Goal: Browse casually: Explore the website without a specific task or goal

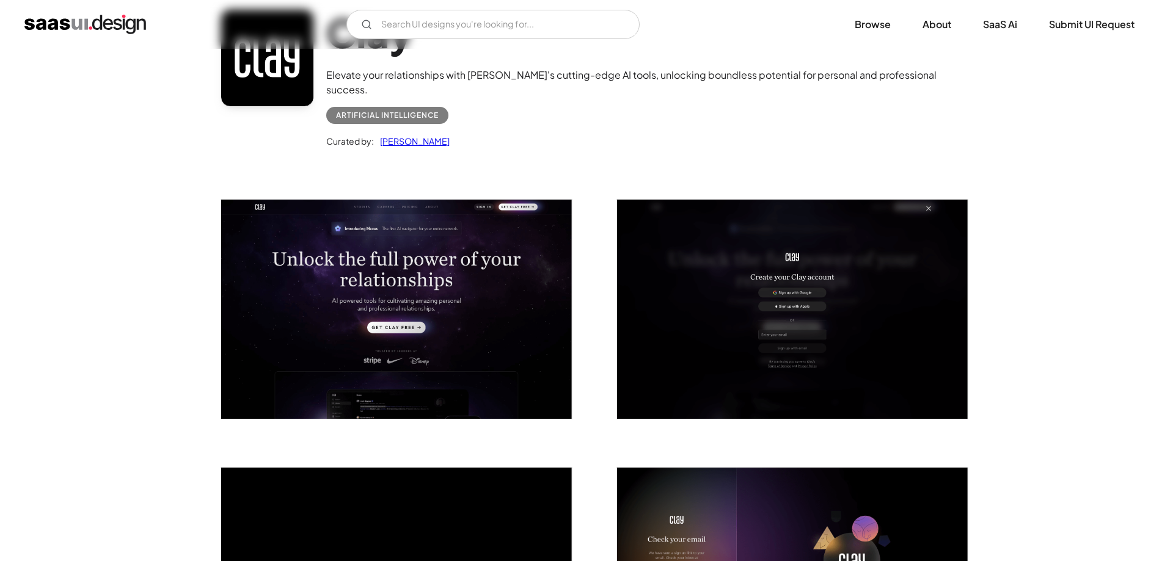
scroll to position [102, 0]
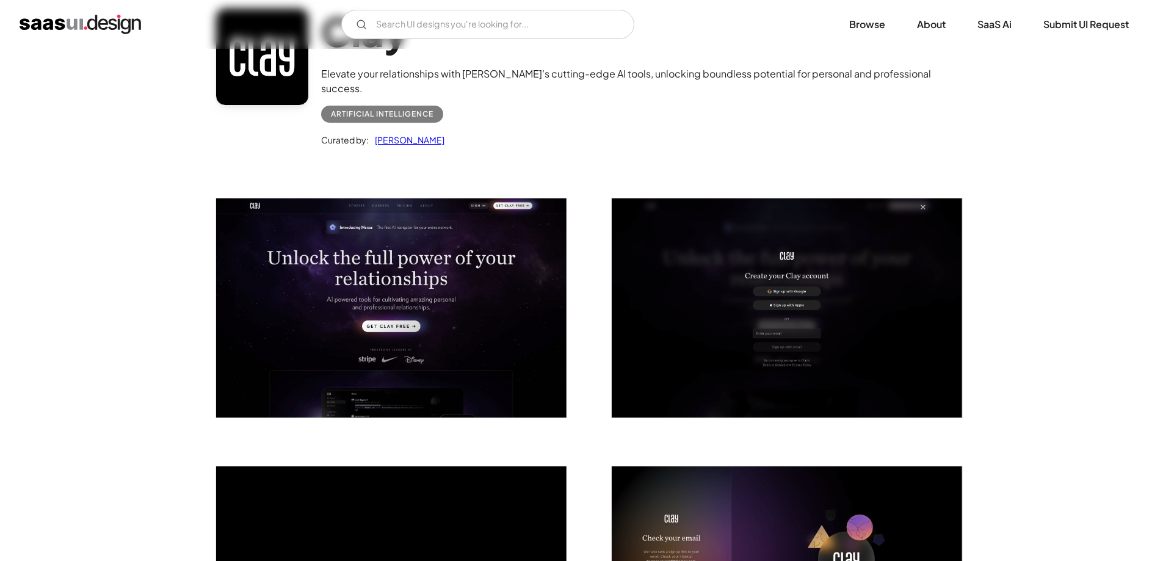
click at [476, 261] on img "open lightbox" at bounding box center [391, 307] width 351 height 219
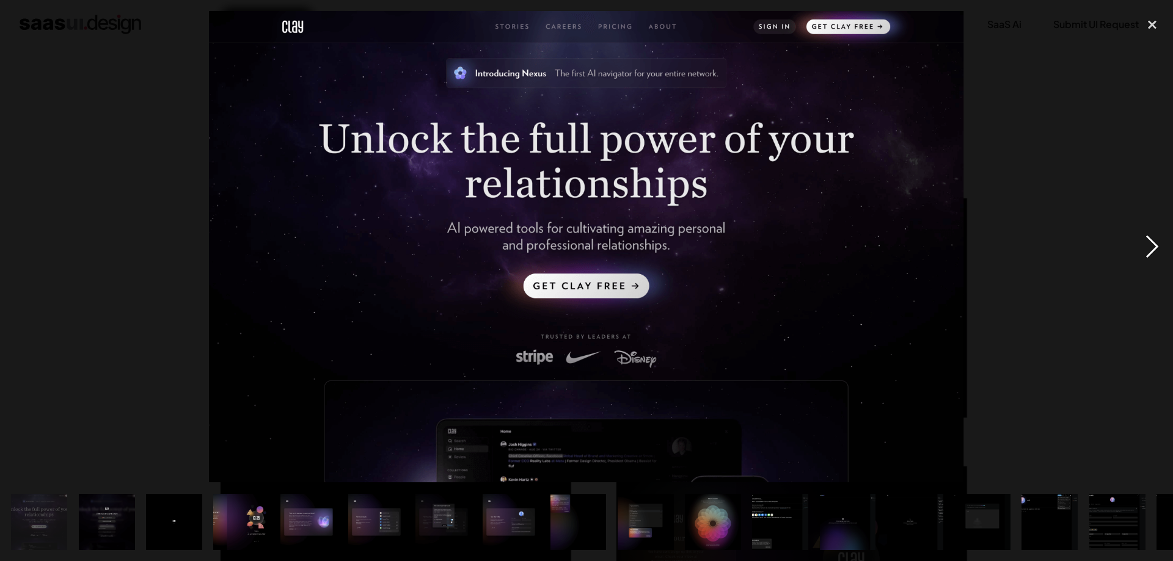
click at [1155, 244] on div "next image" at bounding box center [1152, 246] width 42 height 471
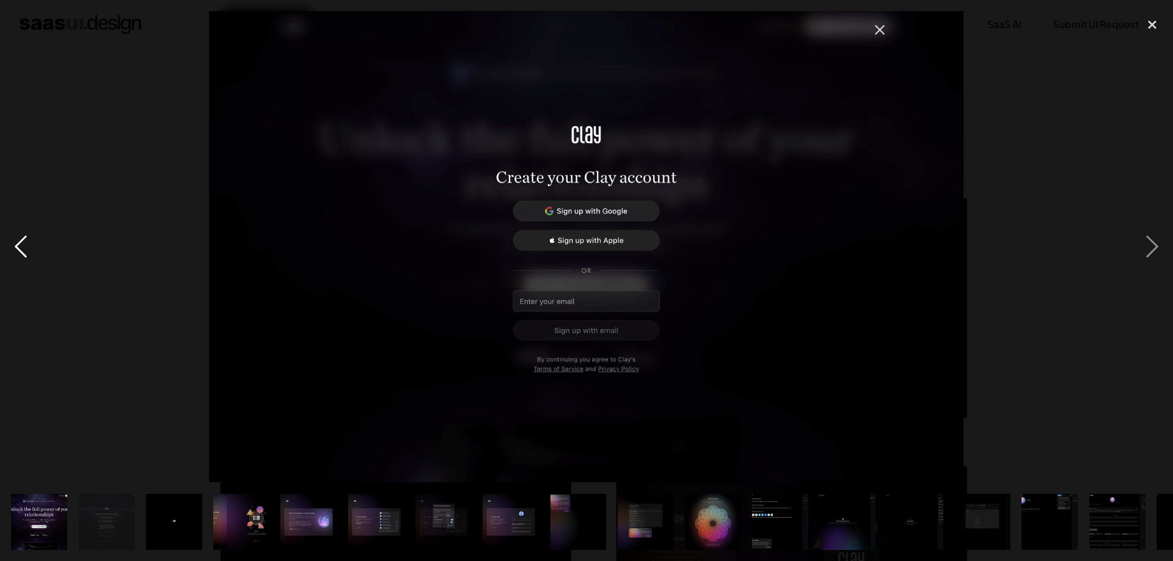
click at [21, 238] on div "previous image" at bounding box center [21, 246] width 42 height 471
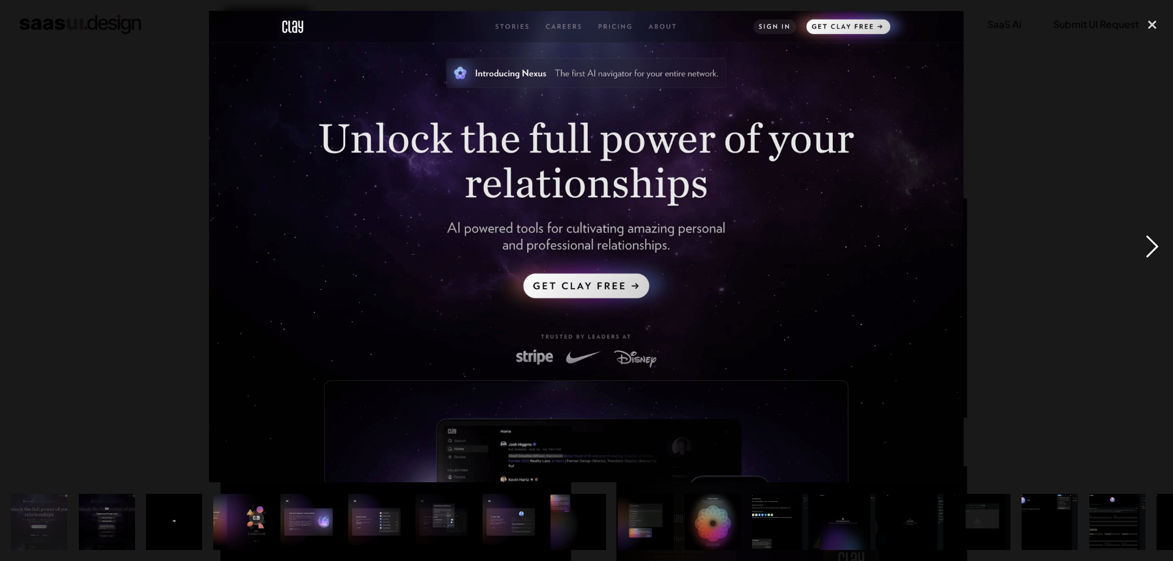
click at [1151, 246] on div "next image" at bounding box center [1152, 246] width 42 height 471
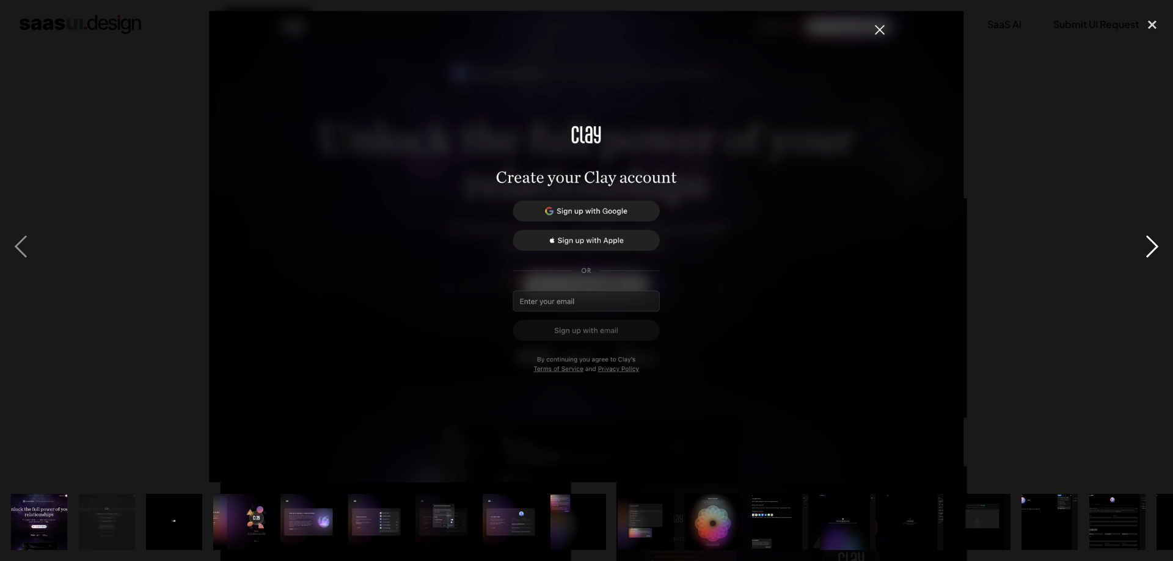
click at [1151, 246] on div "next image" at bounding box center [1152, 246] width 42 height 471
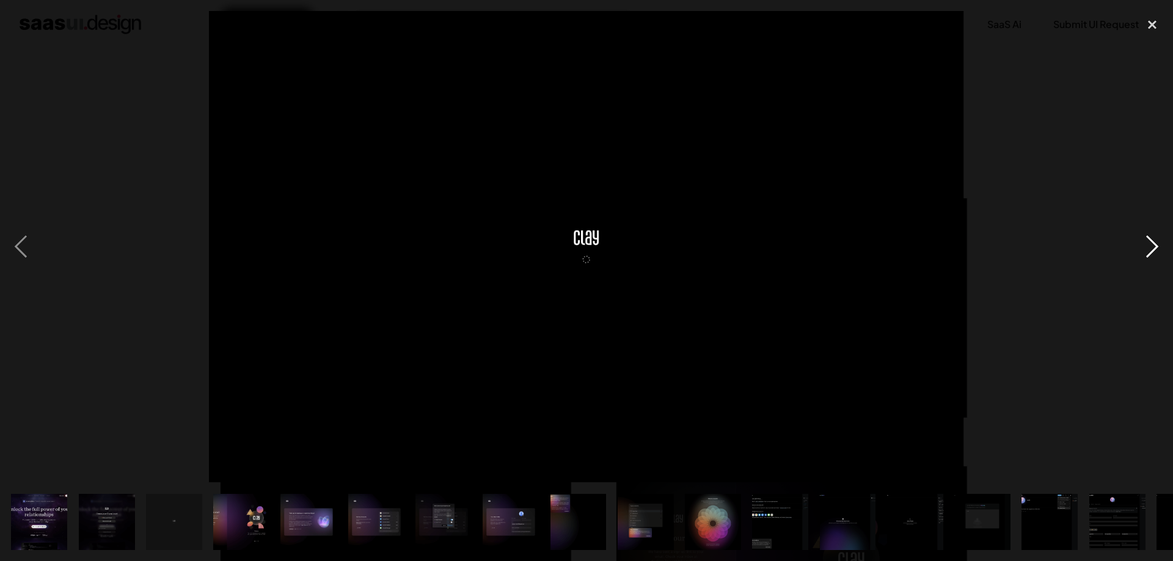
click at [1151, 246] on div "next image" at bounding box center [1152, 246] width 42 height 471
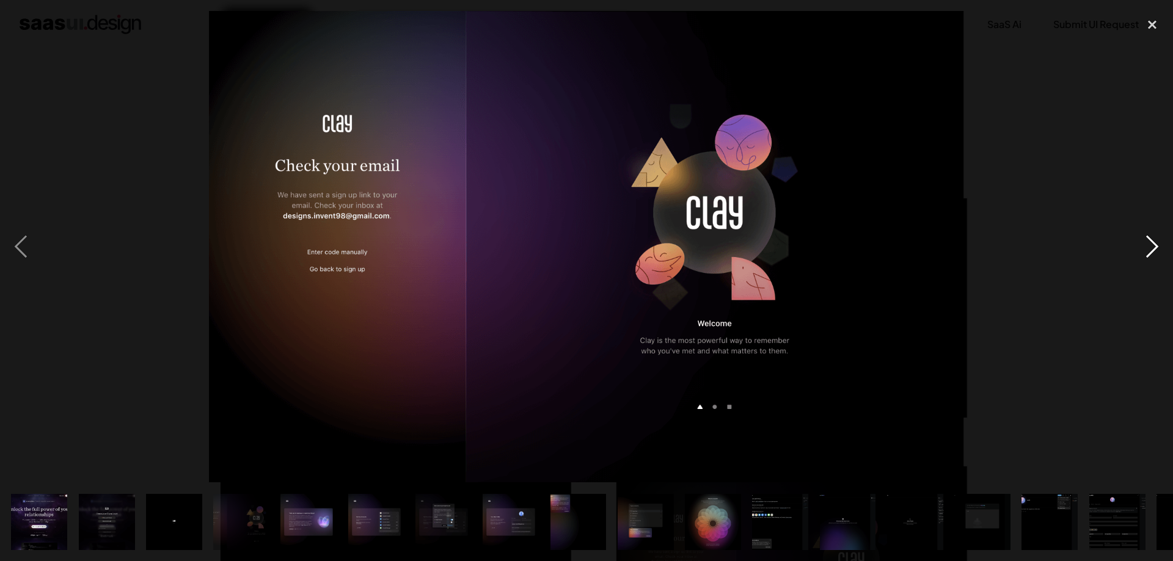
click at [1152, 246] on div "next image" at bounding box center [1152, 246] width 42 height 471
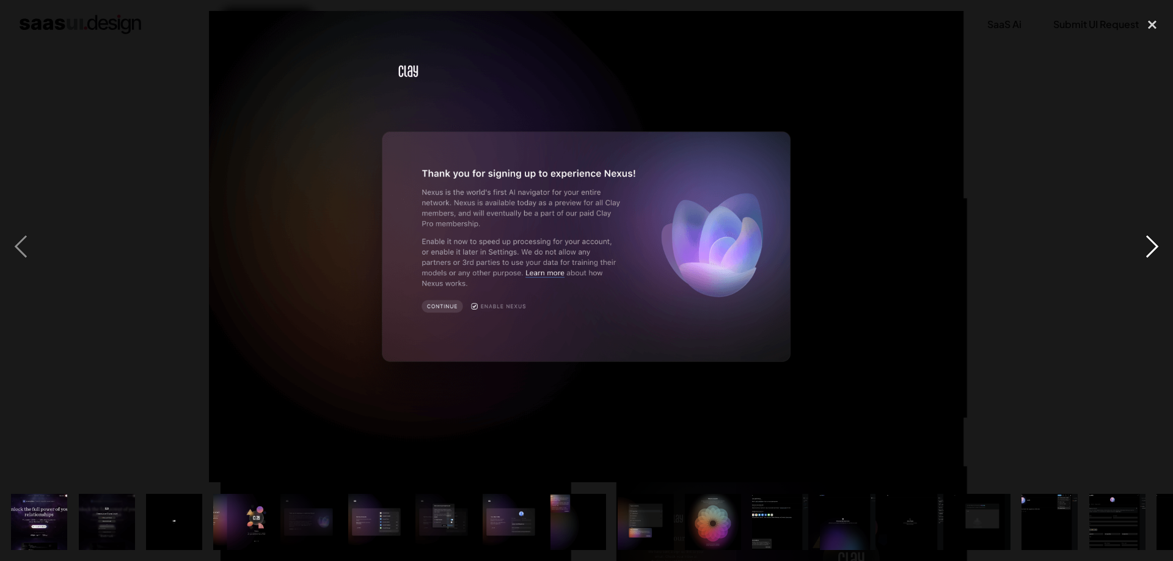
click at [1152, 246] on div "next image" at bounding box center [1152, 246] width 42 height 471
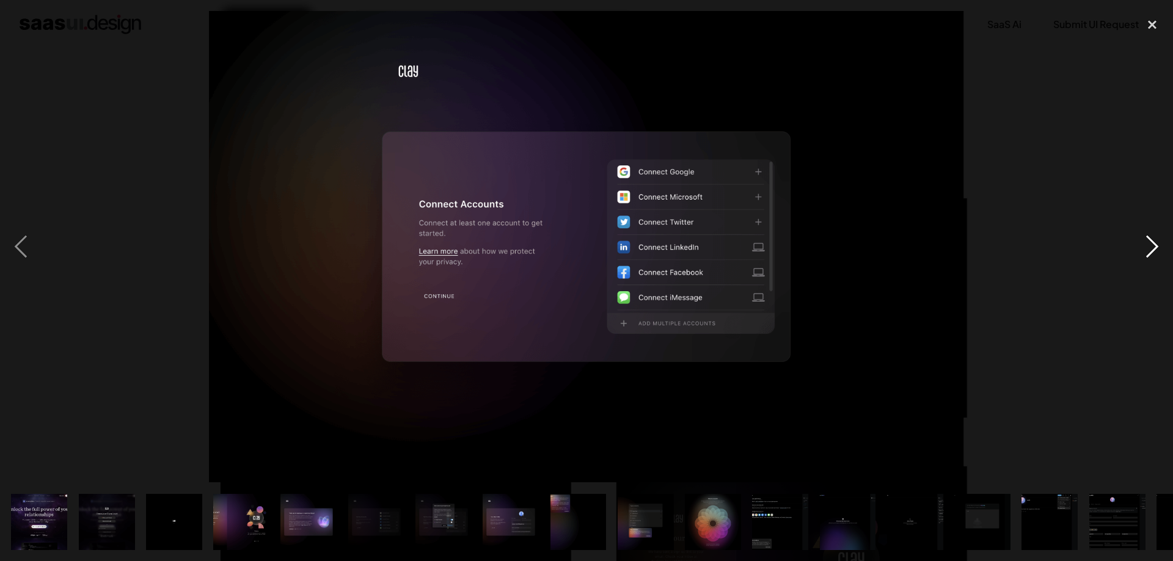
click at [1152, 246] on div "next image" at bounding box center [1152, 246] width 42 height 471
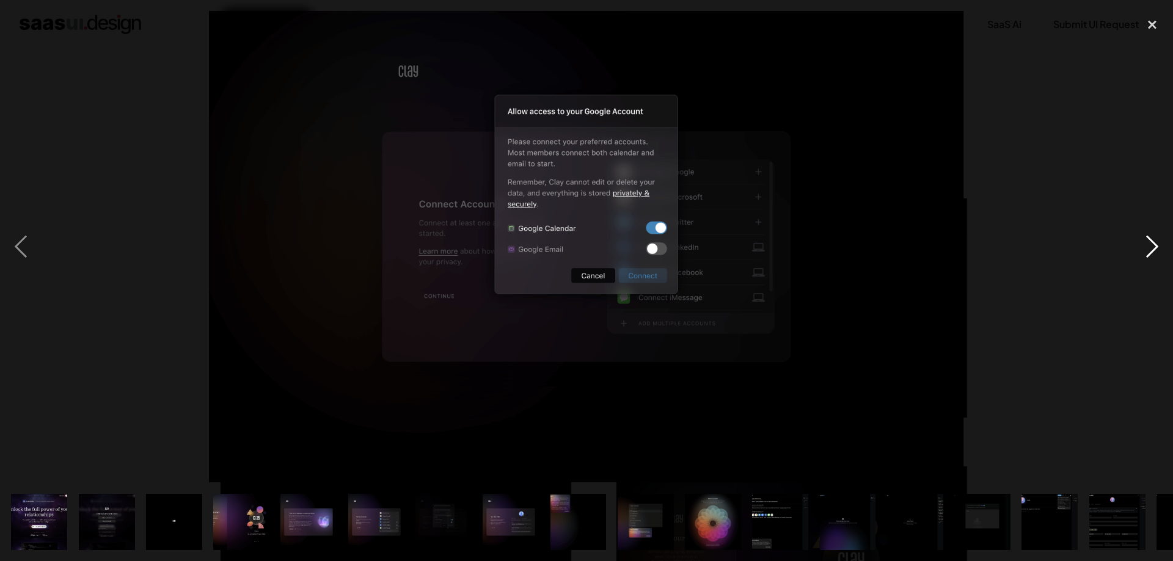
click at [1152, 246] on div "next image" at bounding box center [1152, 246] width 42 height 471
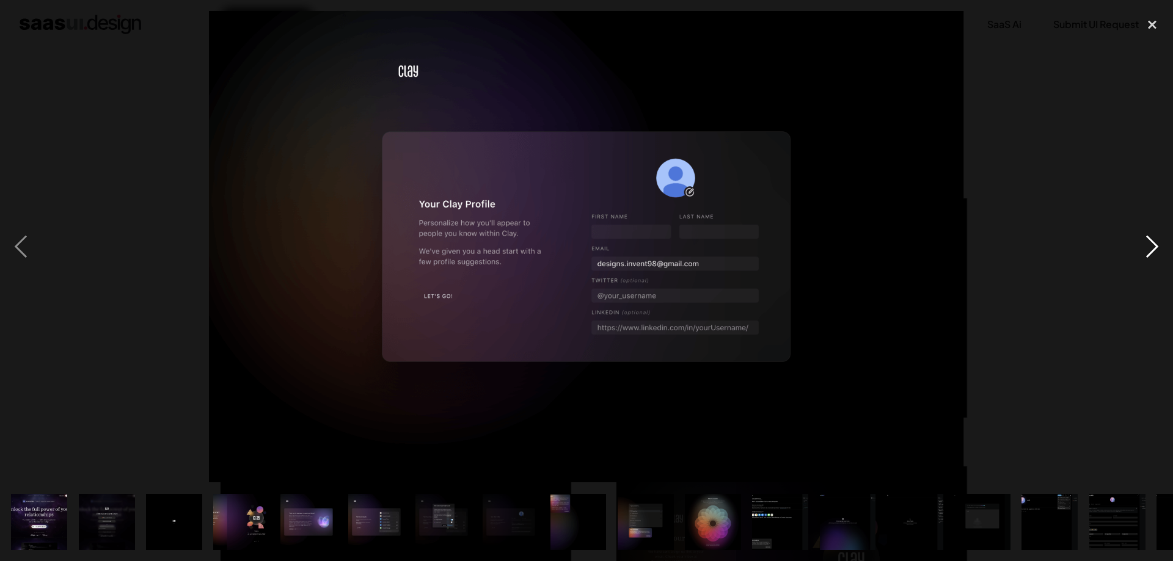
click at [1152, 246] on div "next image" at bounding box center [1152, 246] width 42 height 471
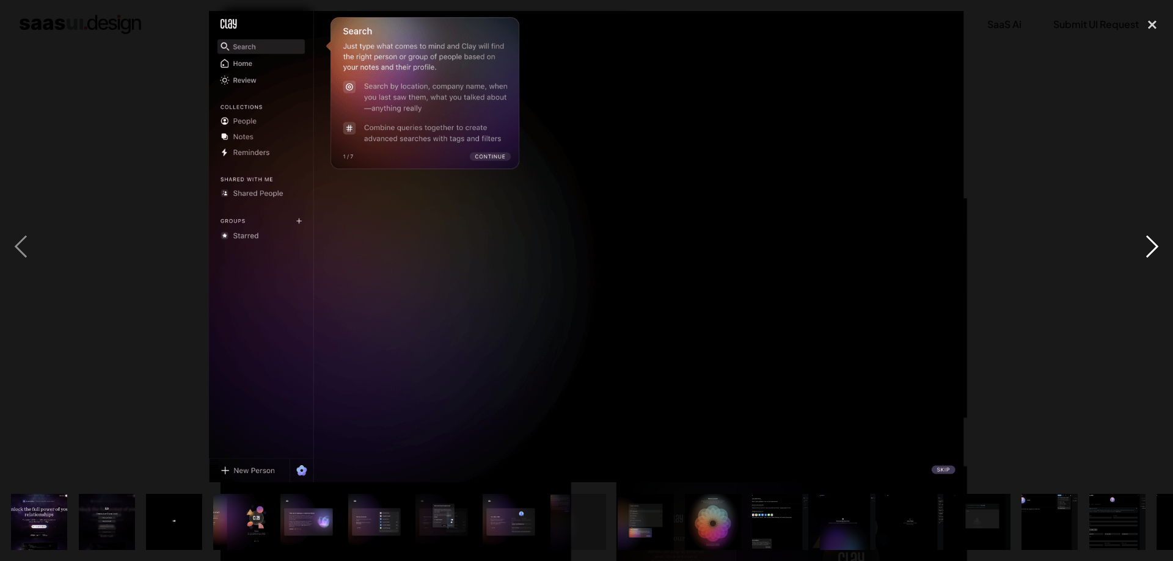
click at [1152, 246] on div "next image" at bounding box center [1152, 246] width 42 height 471
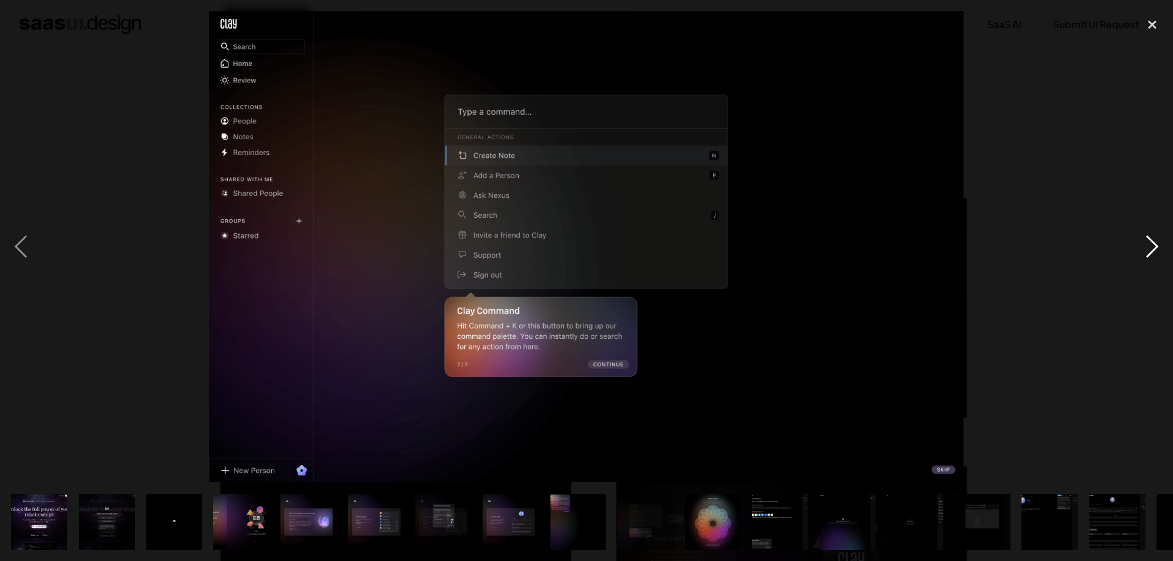
click at [1152, 246] on div "next image" at bounding box center [1152, 246] width 42 height 471
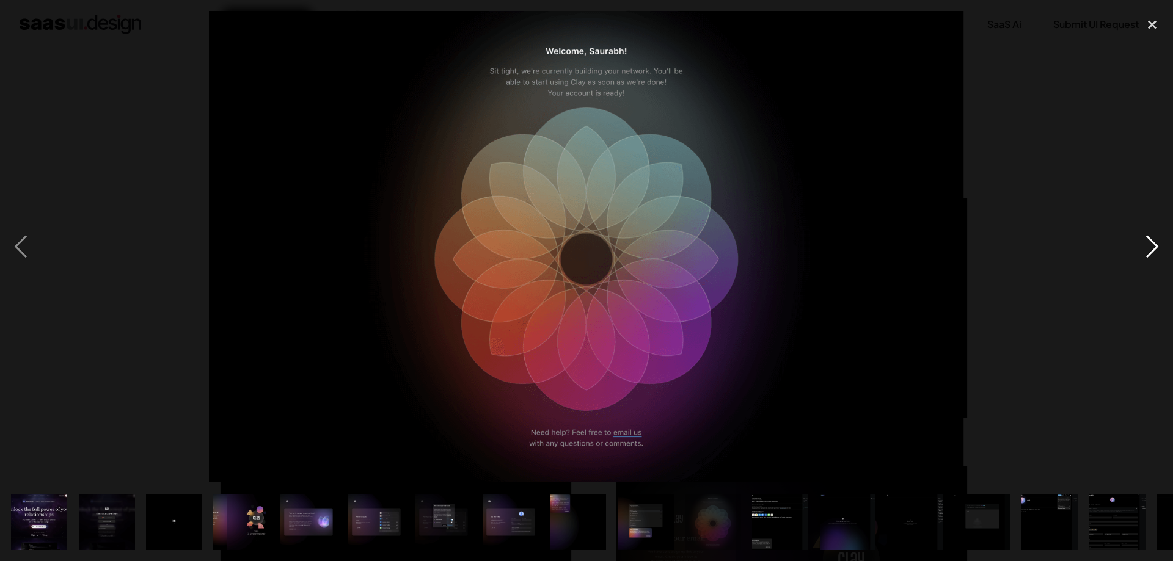
click at [1152, 246] on div "next image" at bounding box center [1152, 246] width 42 height 471
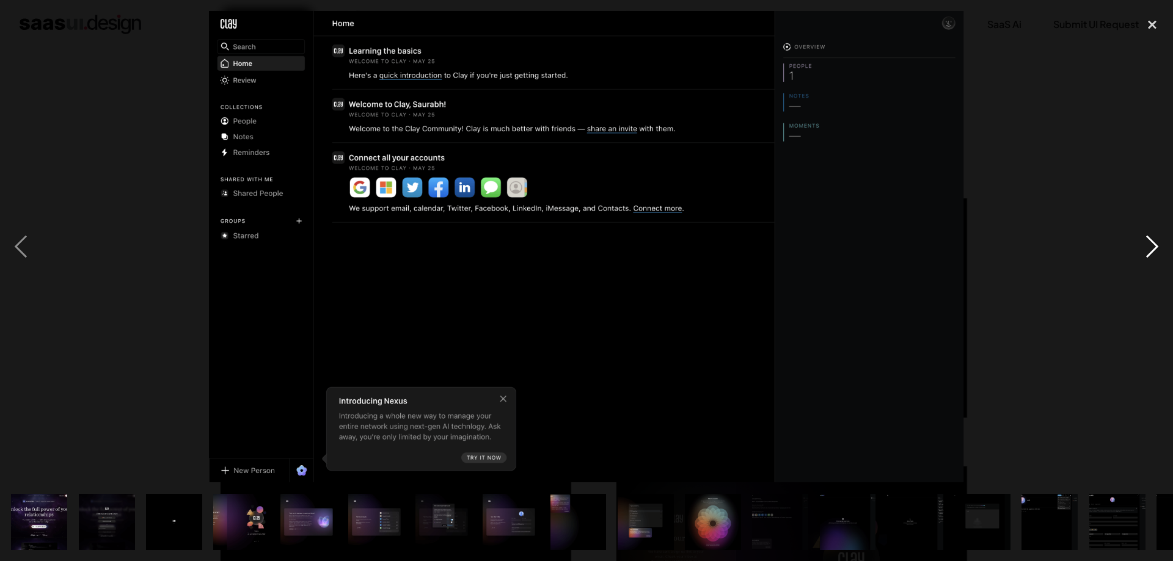
click at [1152, 246] on div "next image" at bounding box center [1152, 246] width 42 height 471
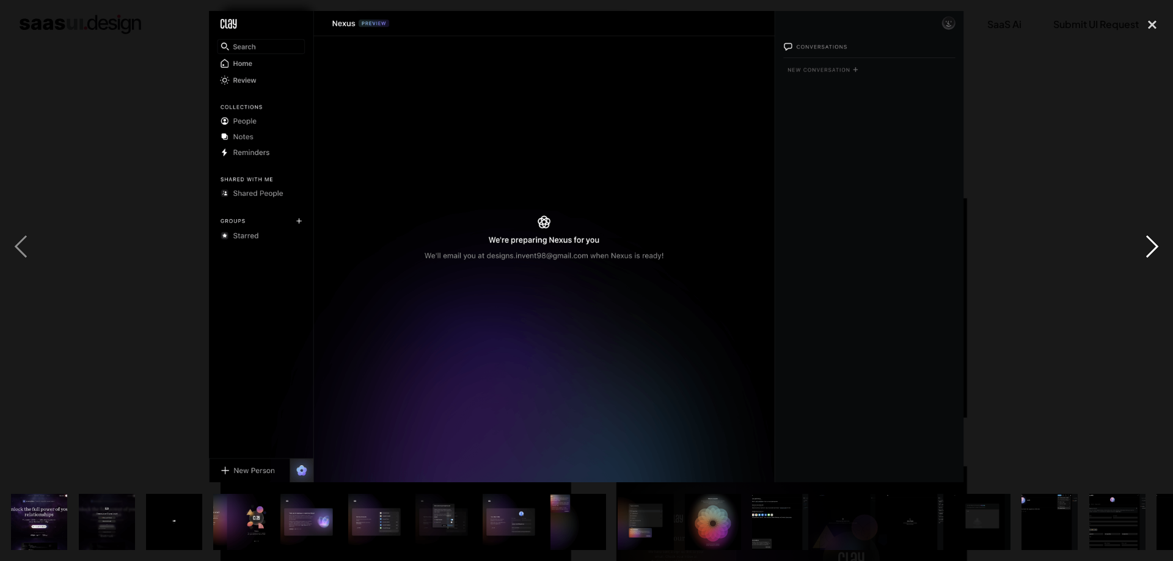
click at [1152, 246] on div "next image" at bounding box center [1152, 246] width 42 height 471
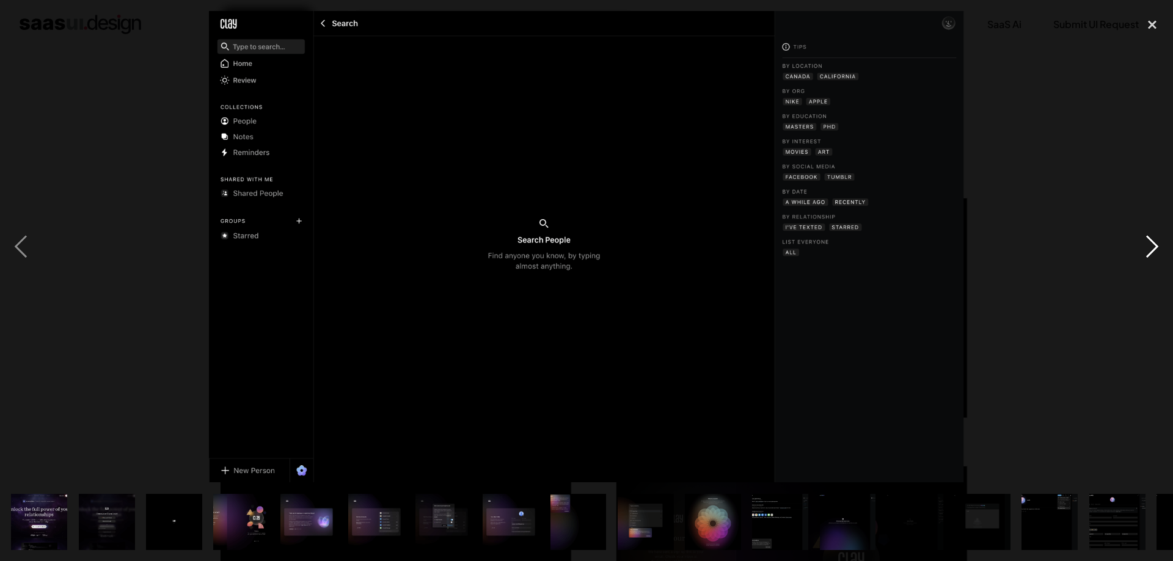
click at [1152, 246] on div "next image" at bounding box center [1152, 246] width 42 height 471
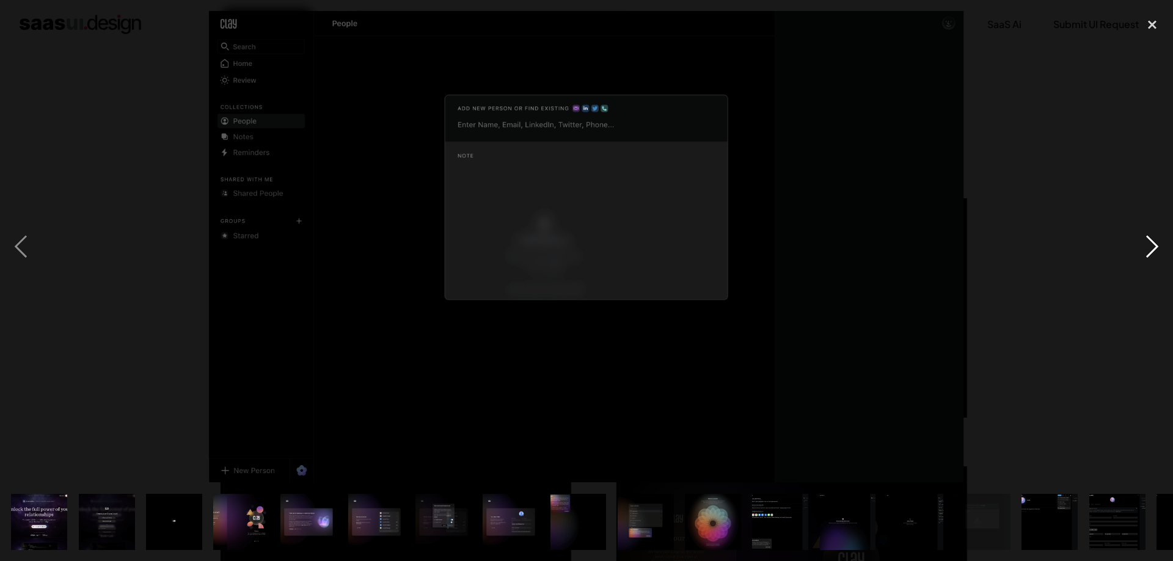
click at [1152, 246] on div "next image" at bounding box center [1152, 246] width 42 height 471
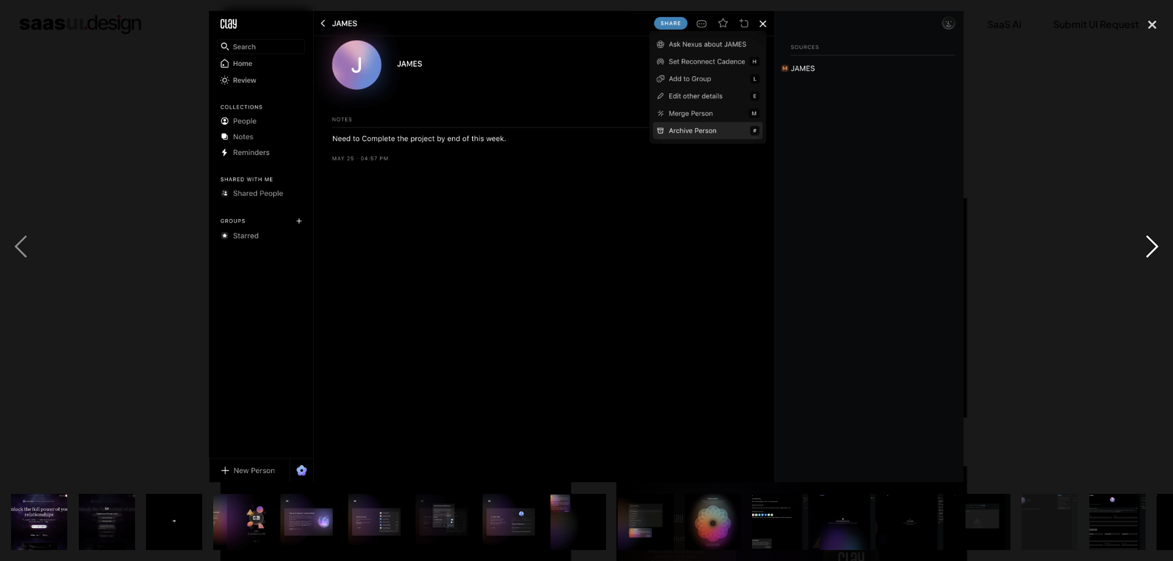
click at [1152, 246] on div "next image" at bounding box center [1152, 246] width 42 height 471
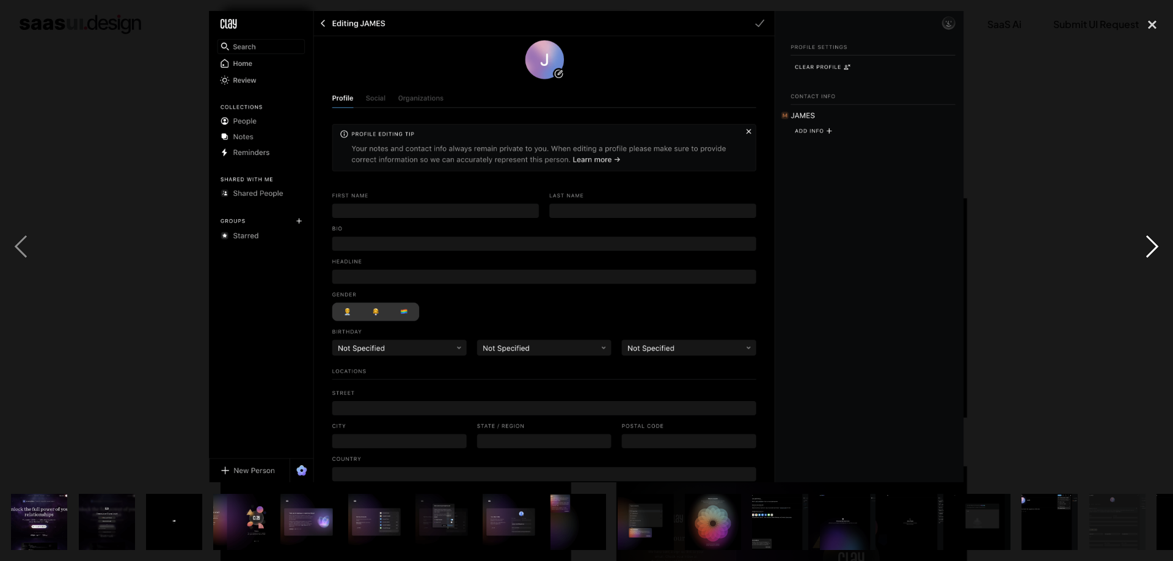
click at [1152, 246] on div "next image" at bounding box center [1152, 246] width 42 height 471
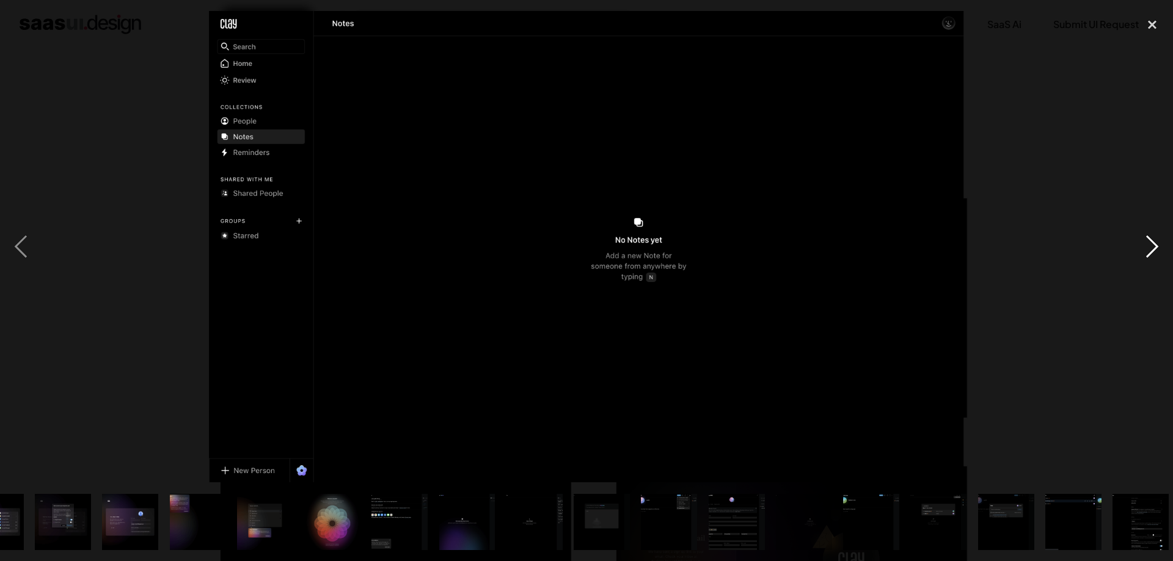
scroll to position [0, 387]
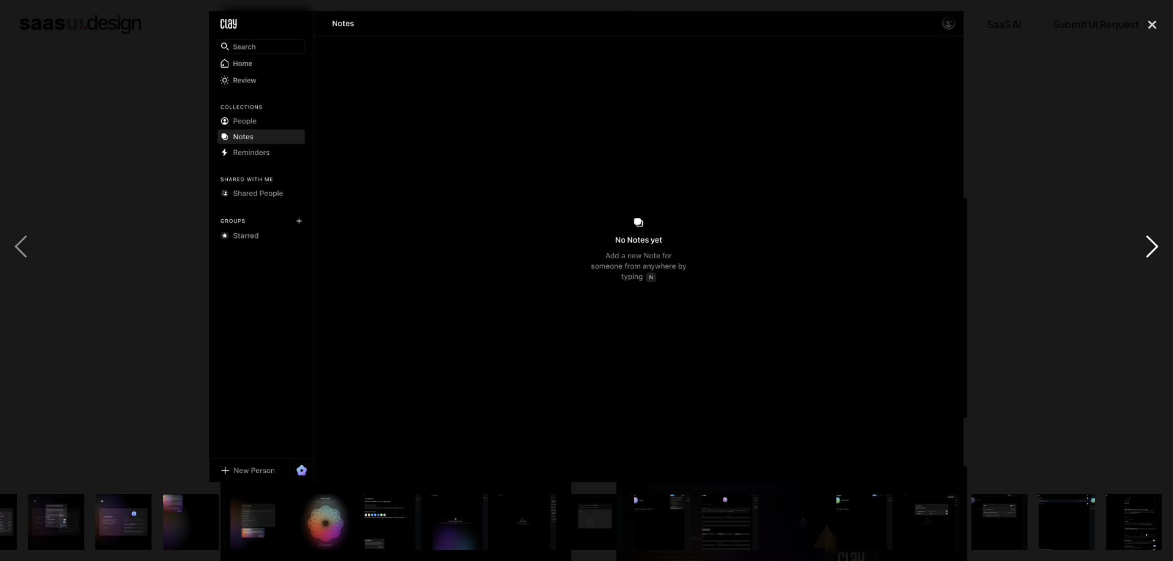
click at [1152, 246] on div "next image" at bounding box center [1152, 246] width 42 height 471
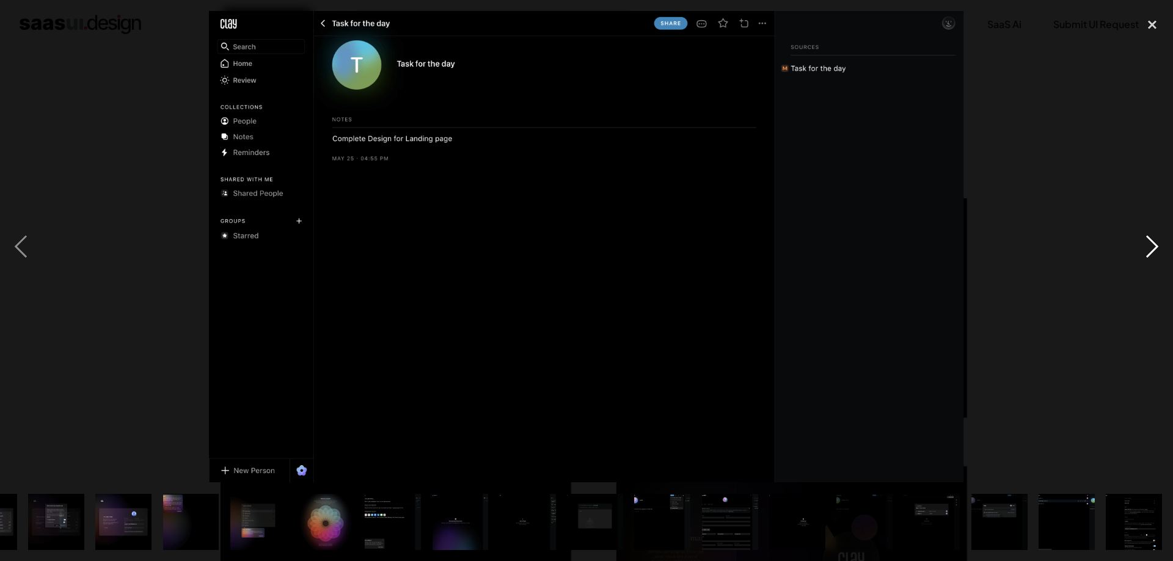
click at [1152, 246] on div "next image" at bounding box center [1152, 246] width 42 height 471
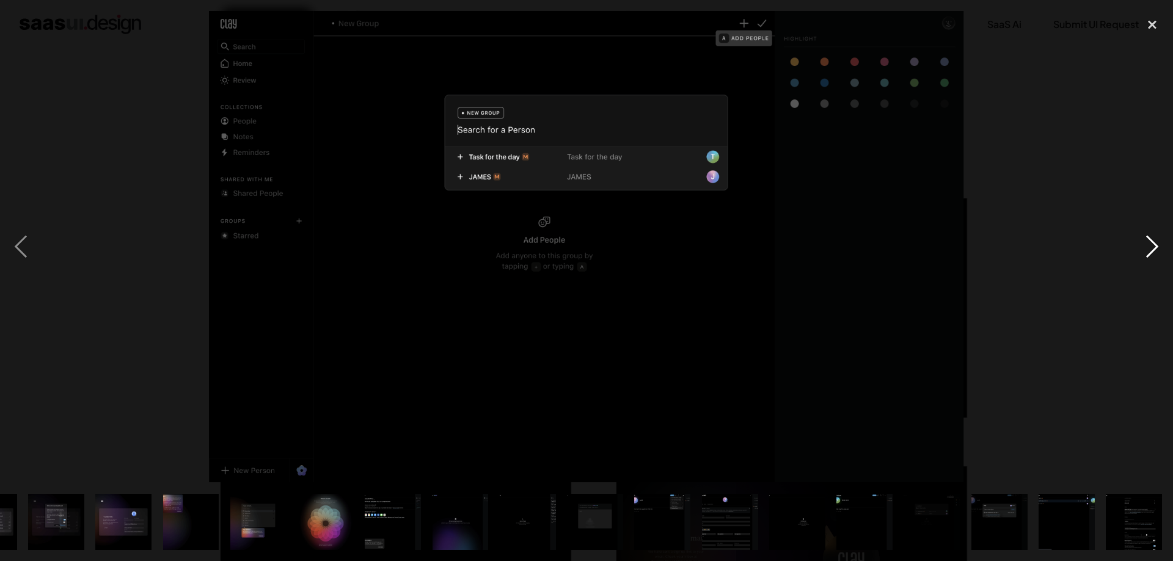
click at [1152, 246] on div "next image" at bounding box center [1152, 246] width 42 height 471
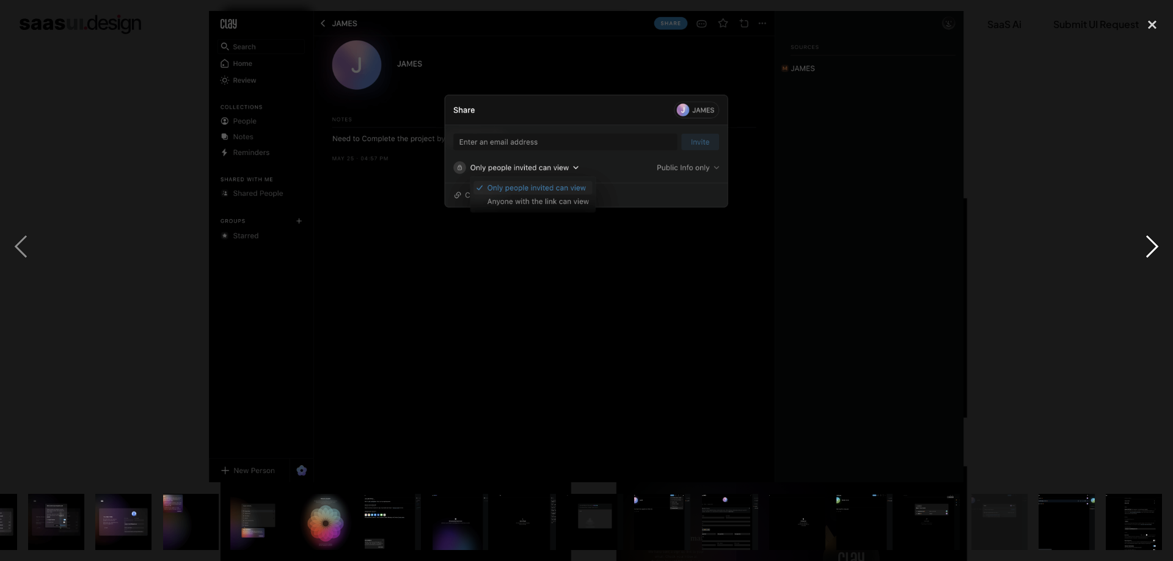
click at [1152, 246] on div "next image" at bounding box center [1152, 246] width 42 height 471
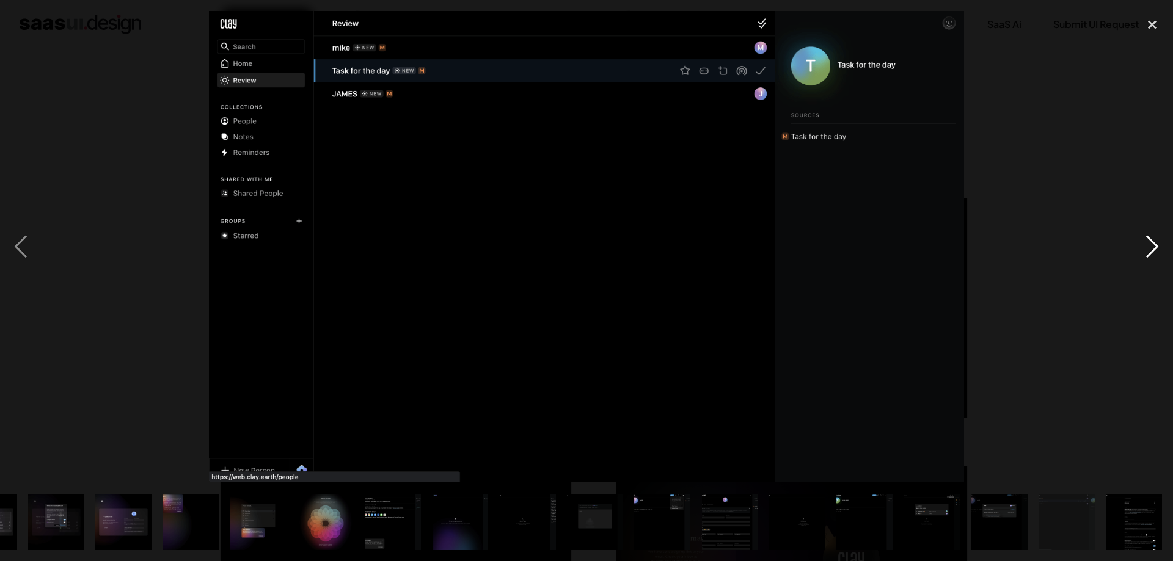
click at [1152, 246] on div "next image" at bounding box center [1152, 246] width 42 height 471
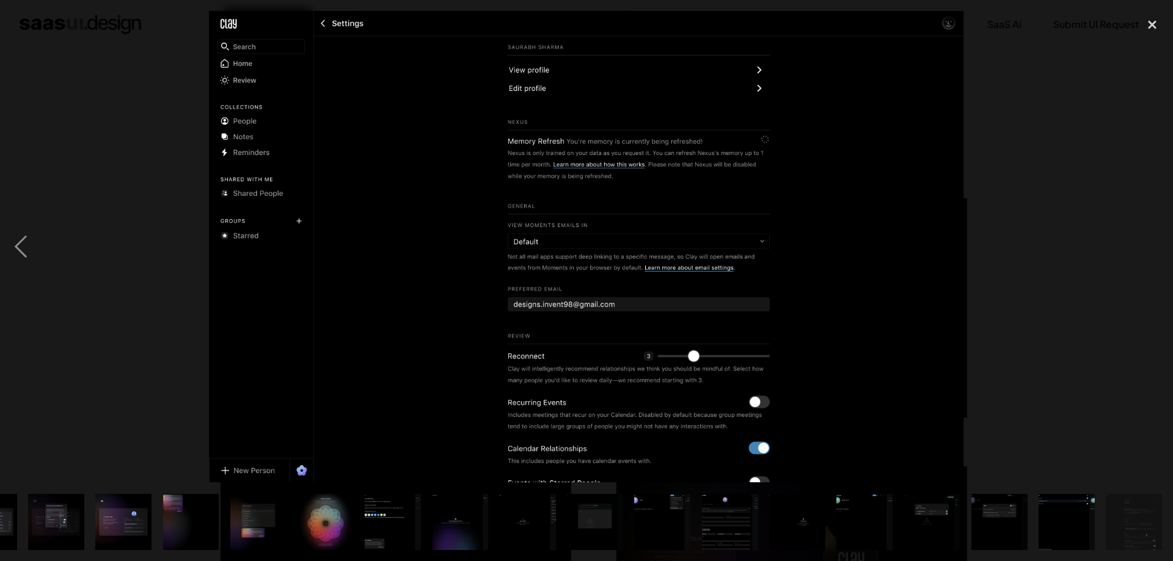
click at [1152, 246] on div "next image" at bounding box center [1152, 246] width 42 height 471
click at [1159, 24] on div "close lightbox" at bounding box center [1152, 24] width 42 height 27
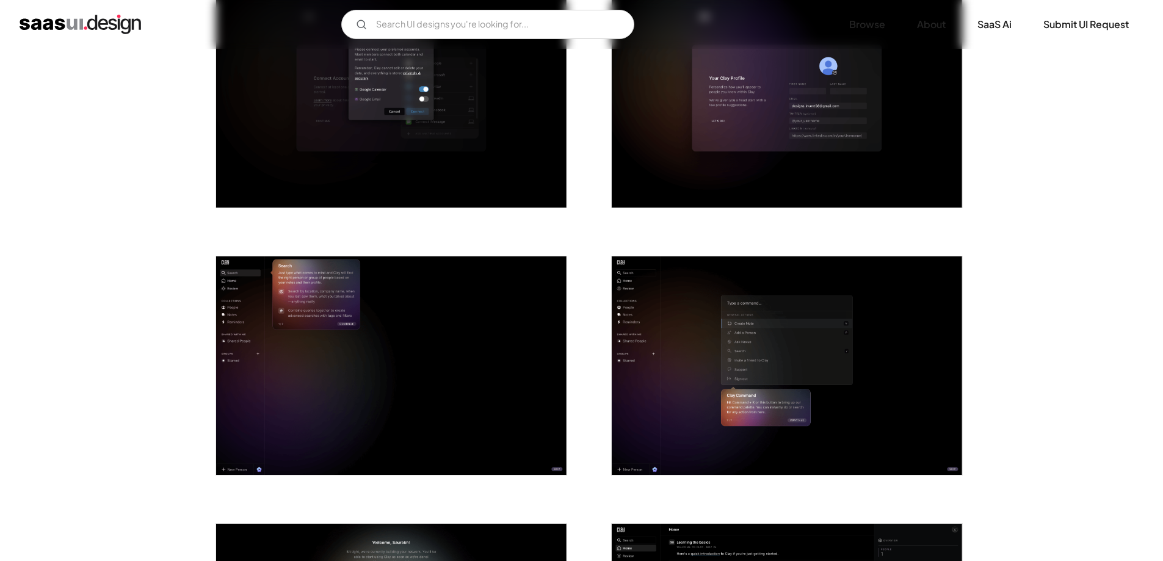
scroll to position [1119, 0]
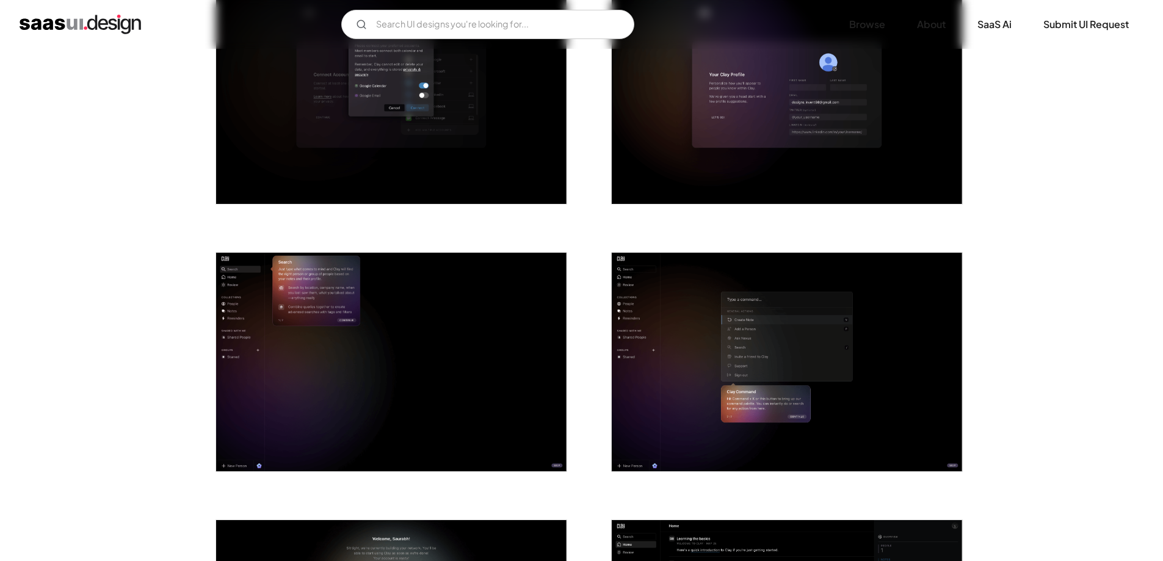
drag, startPoint x: 85, startPoint y: 377, endPoint x: 76, endPoint y: 376, distance: 9.2
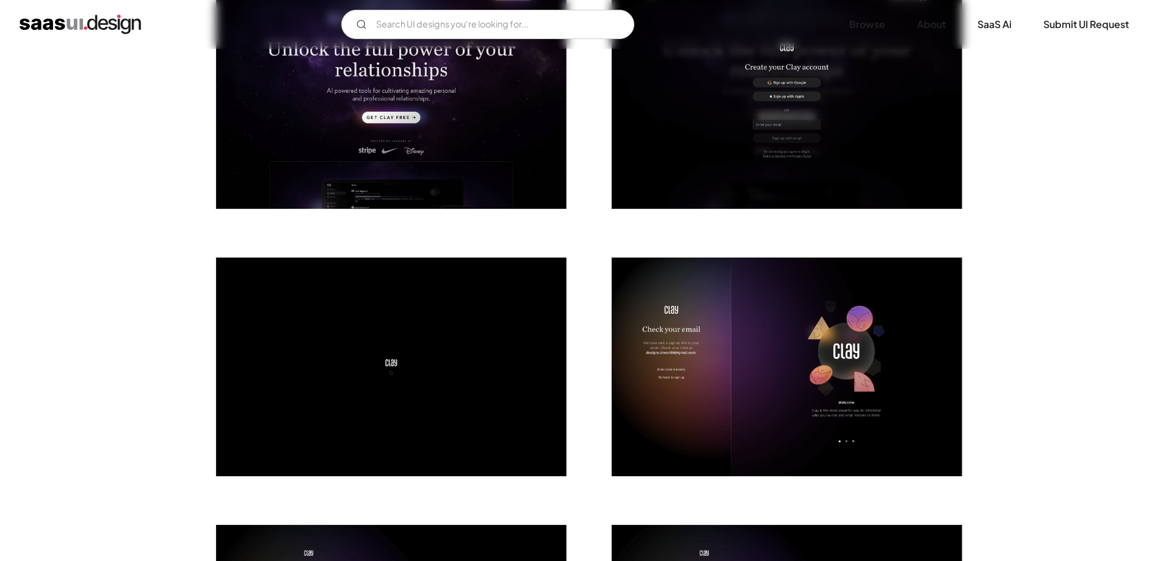
scroll to position [305, 0]
